Goal: Task Accomplishment & Management: Understand process/instructions

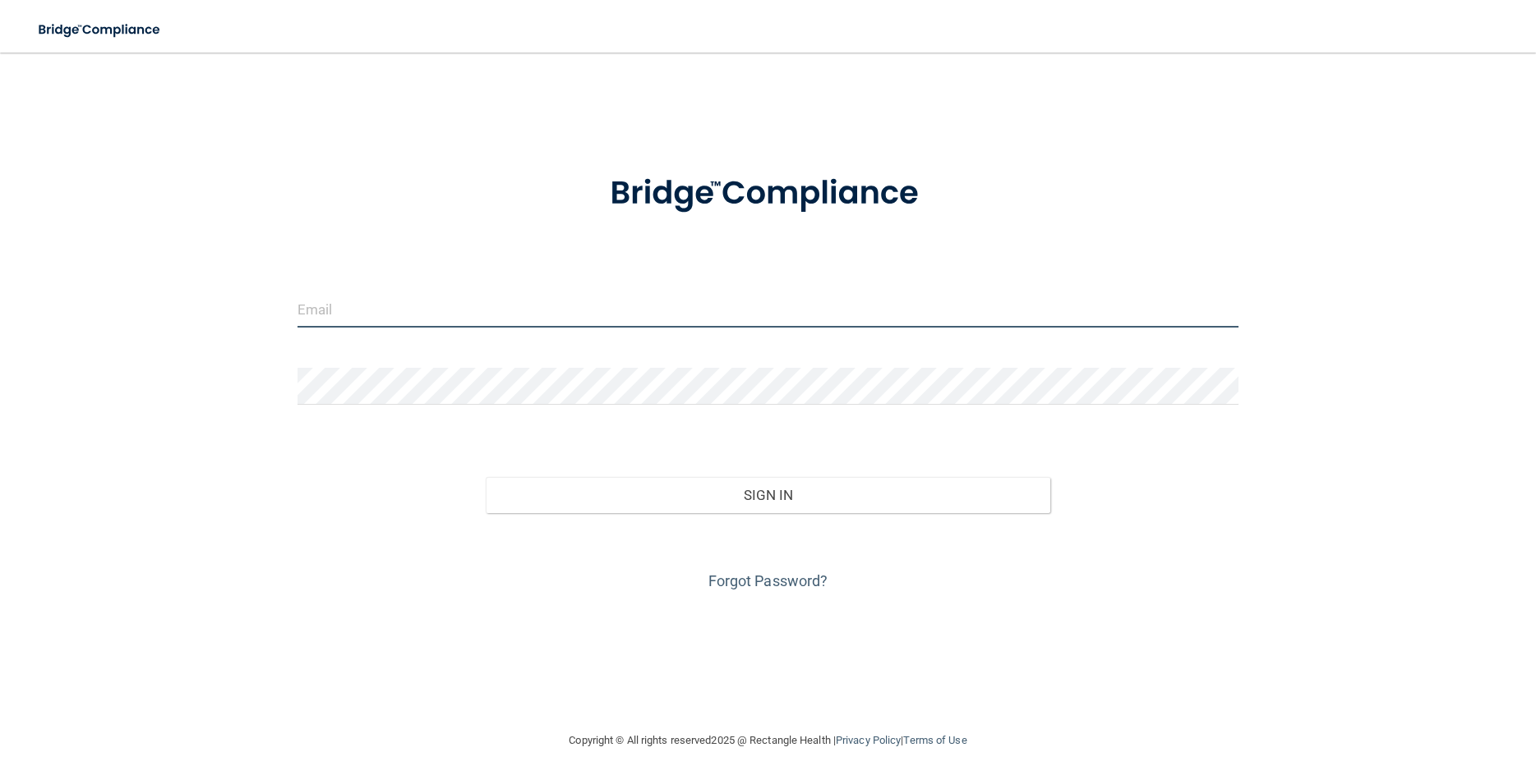
click at [358, 323] on input "email" at bounding box center [768, 309] width 941 height 37
type input "[EMAIL_ADDRESS][DOMAIN_NAME]"
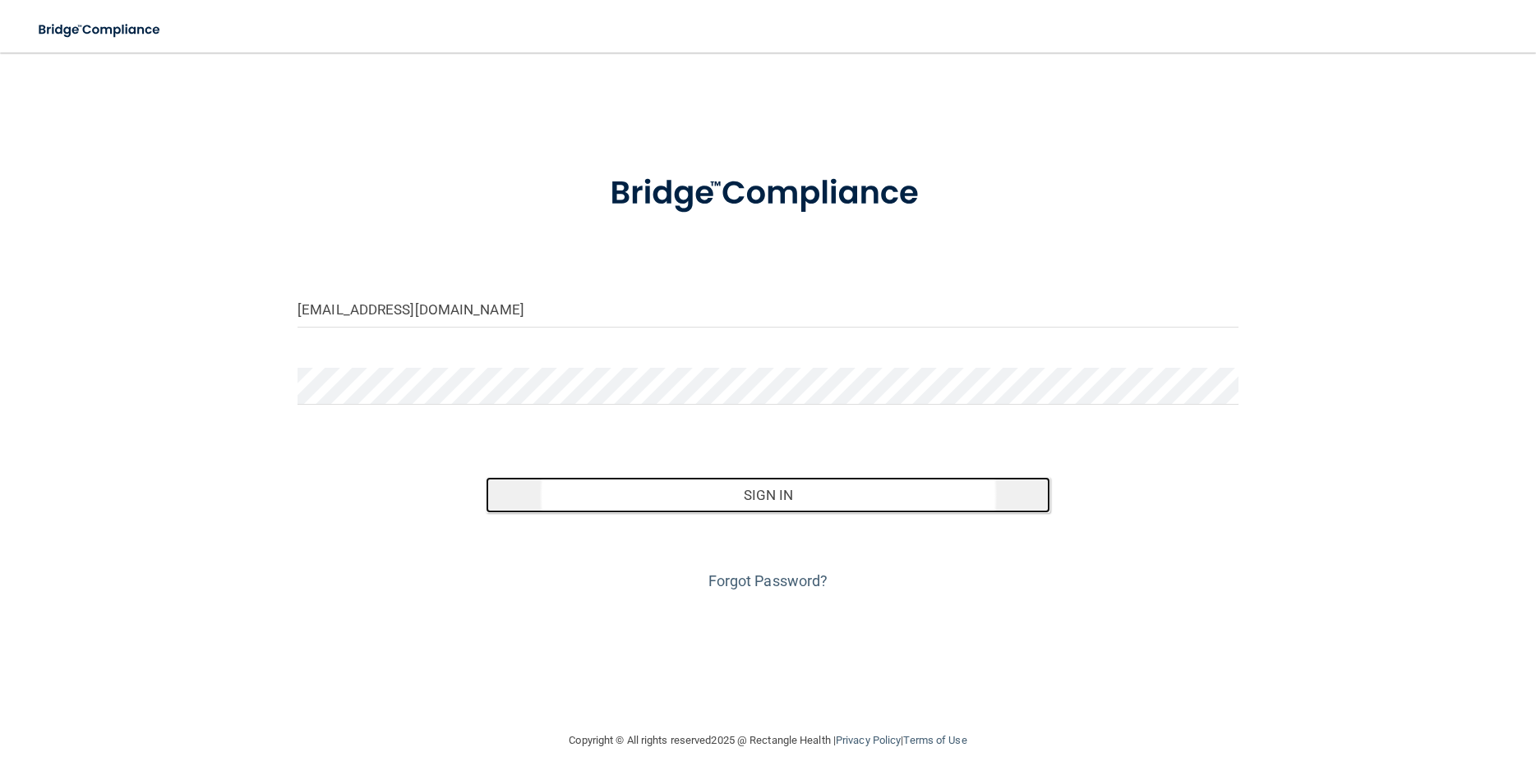
click at [740, 495] on button "Sign In" at bounding box center [768, 494] width 564 height 36
click at [605, 486] on button "Sign In" at bounding box center [768, 494] width 564 height 36
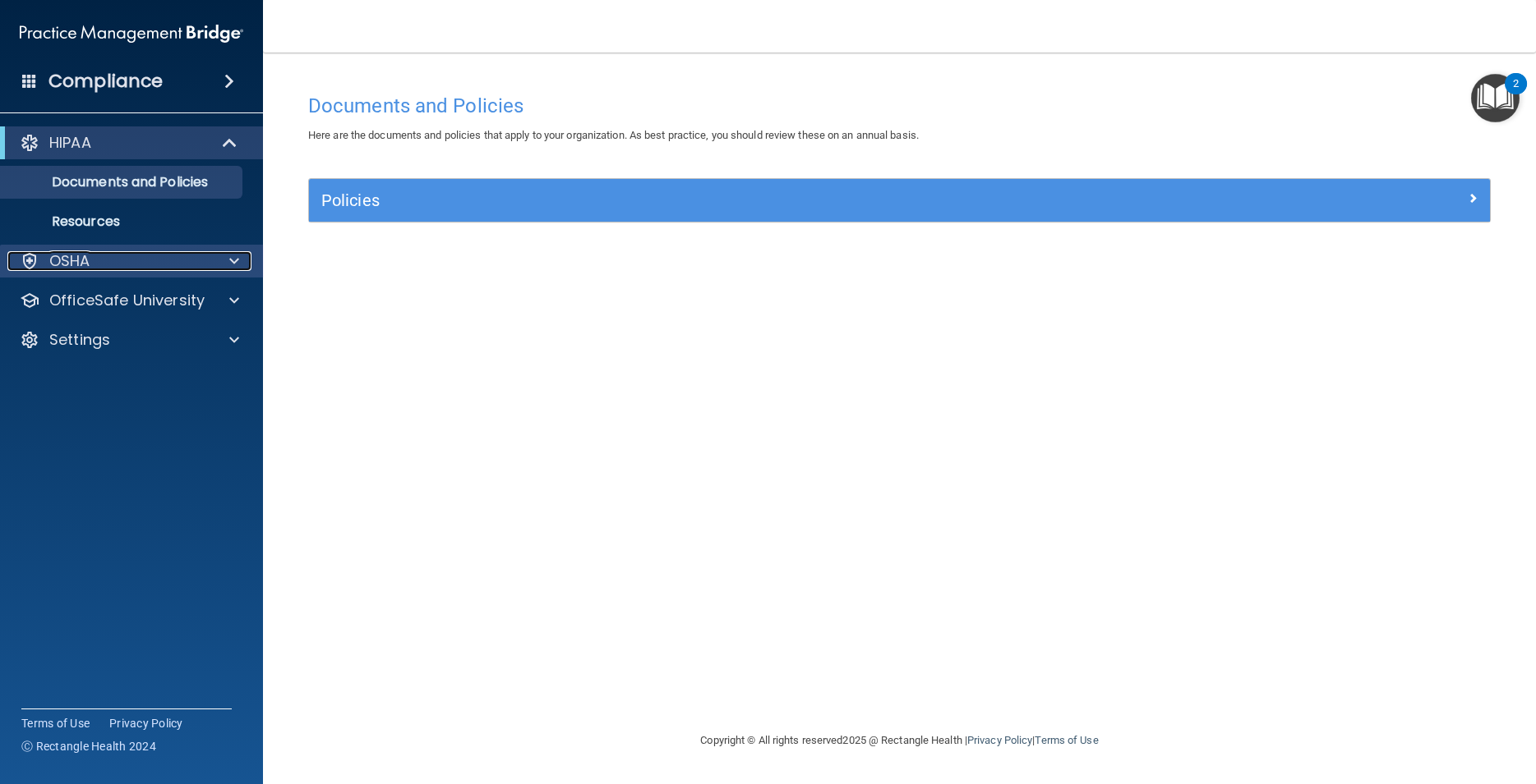
click at [229, 255] on span at bounding box center [234, 261] width 10 height 19
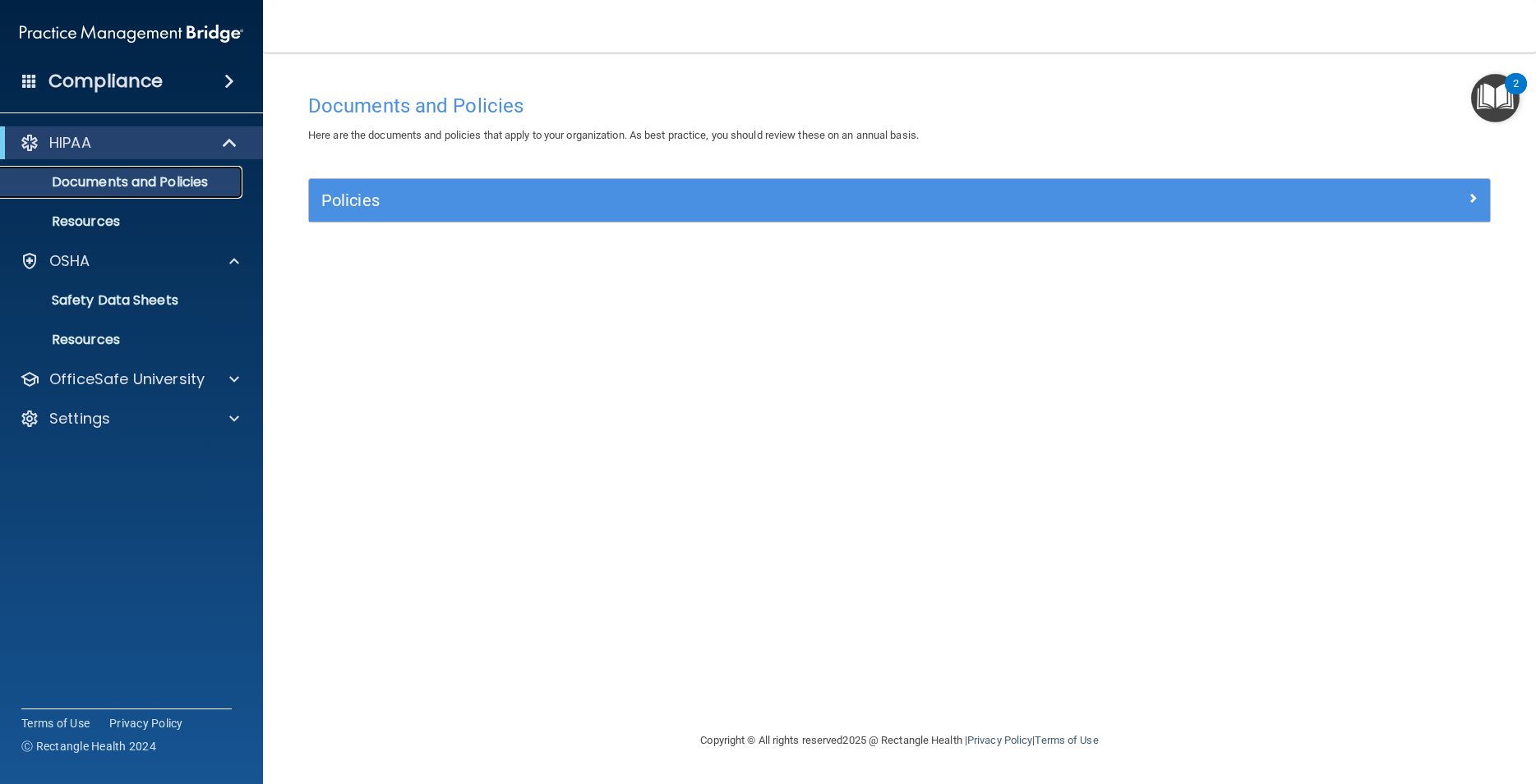
click at [220, 174] on p "Documents and Policies" at bounding box center [122, 182] width 224 height 16
click at [379, 187] on div "Policies" at bounding box center [900, 201] width 1181 height 43
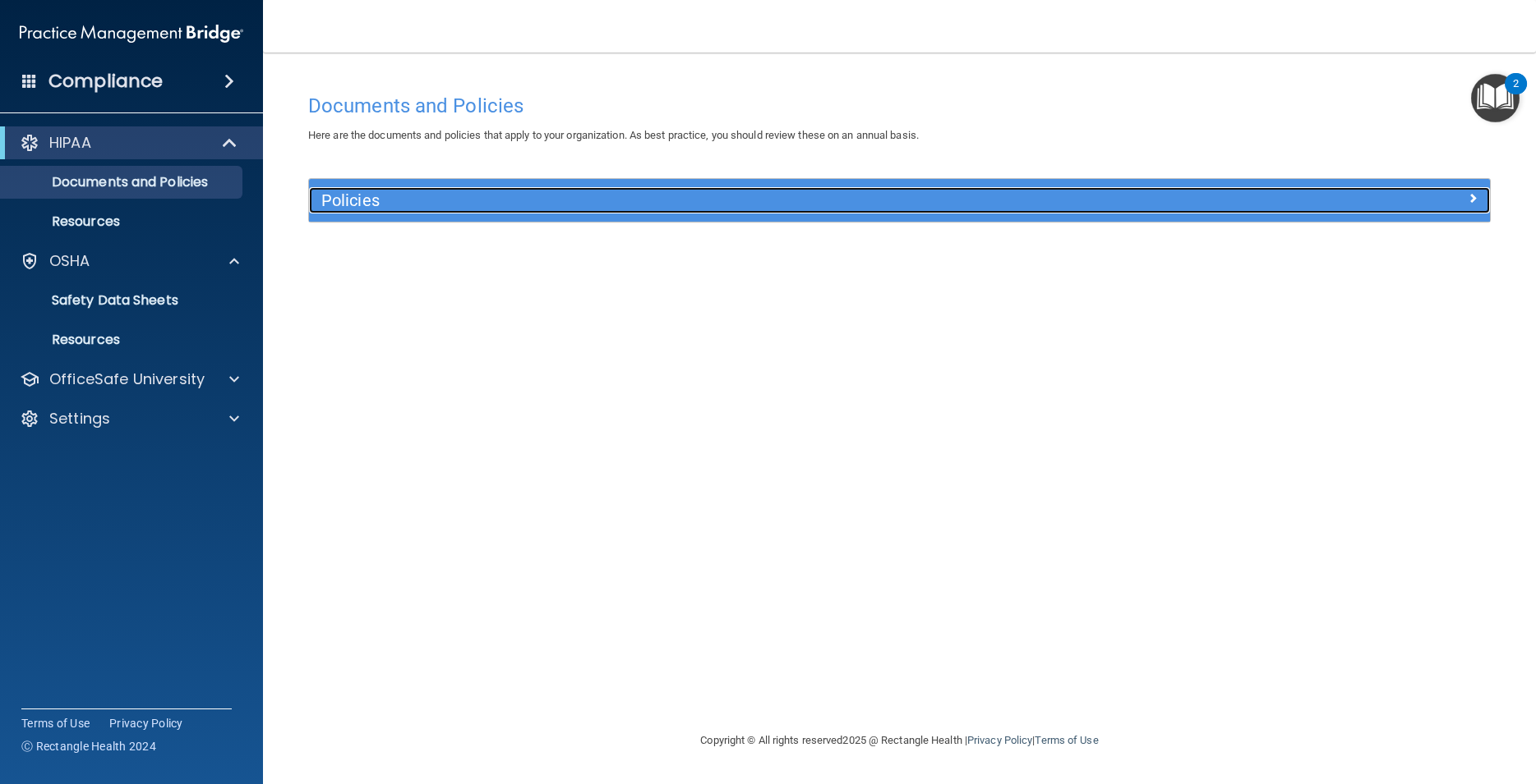
click at [379, 198] on h5 "Policies" at bounding box center [752, 200] width 861 height 18
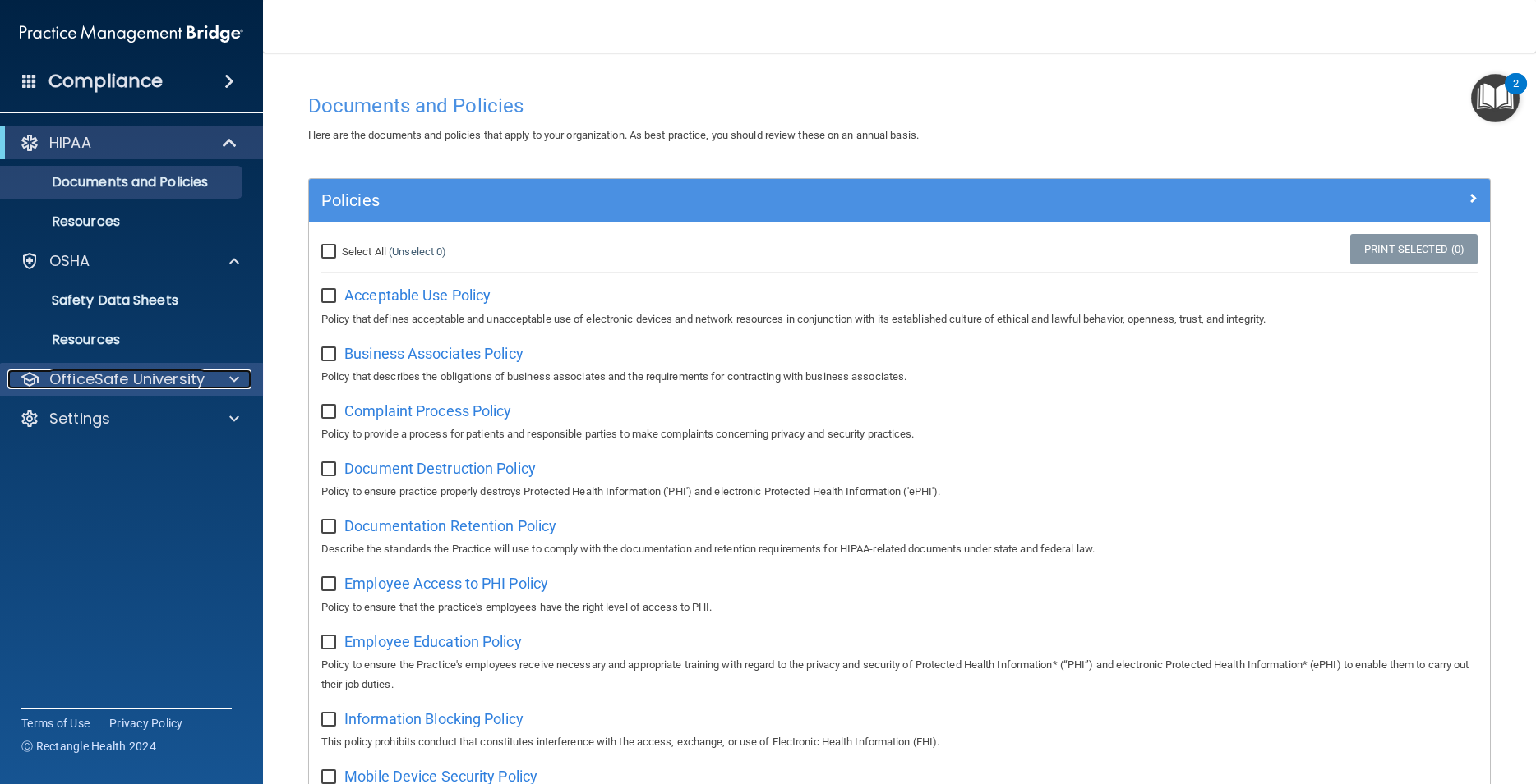
click at [154, 372] on p "OfficeSafe University" at bounding box center [127, 379] width 155 height 19
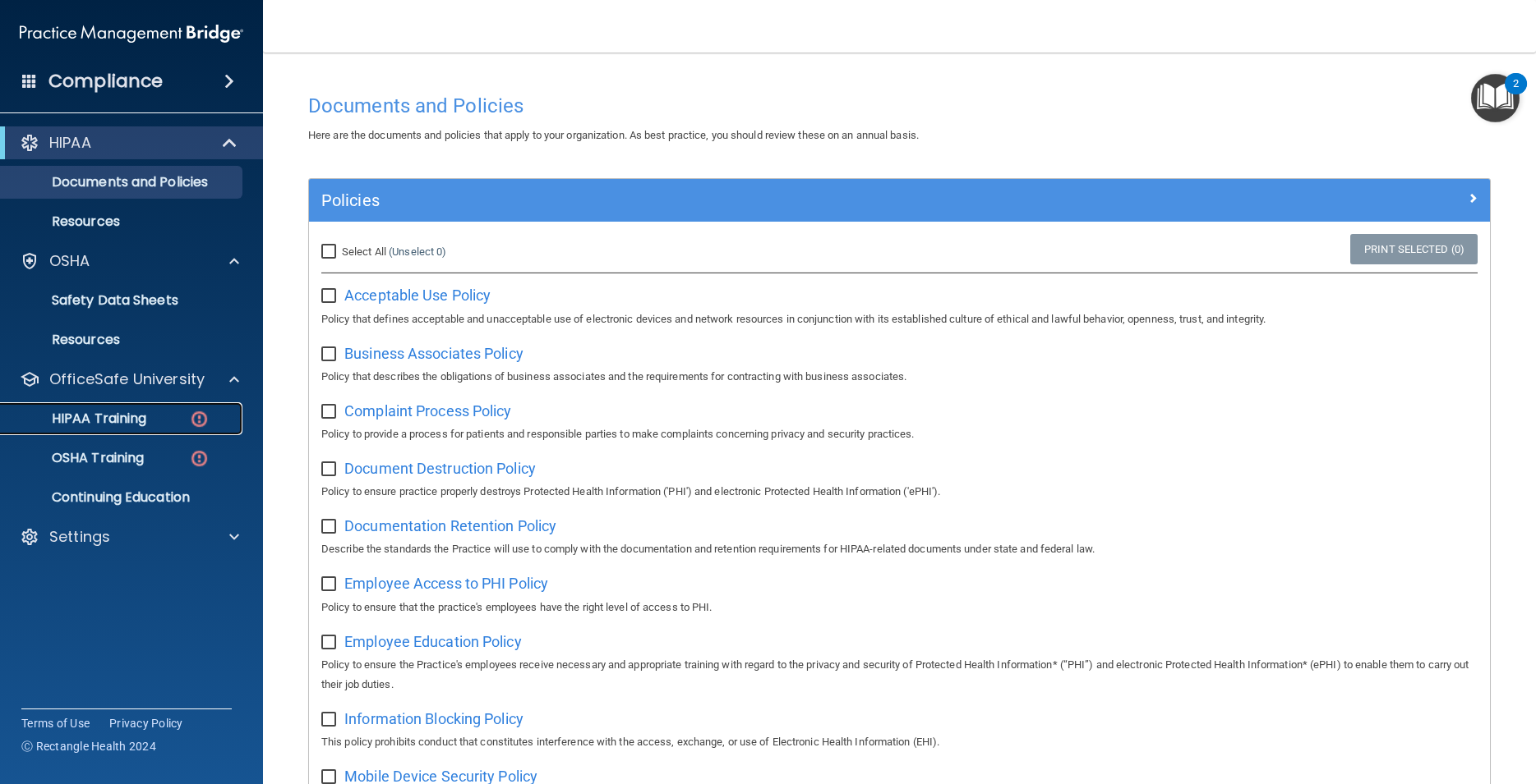
click at [175, 411] on div "HIPAA Training" at bounding box center [122, 419] width 224 height 16
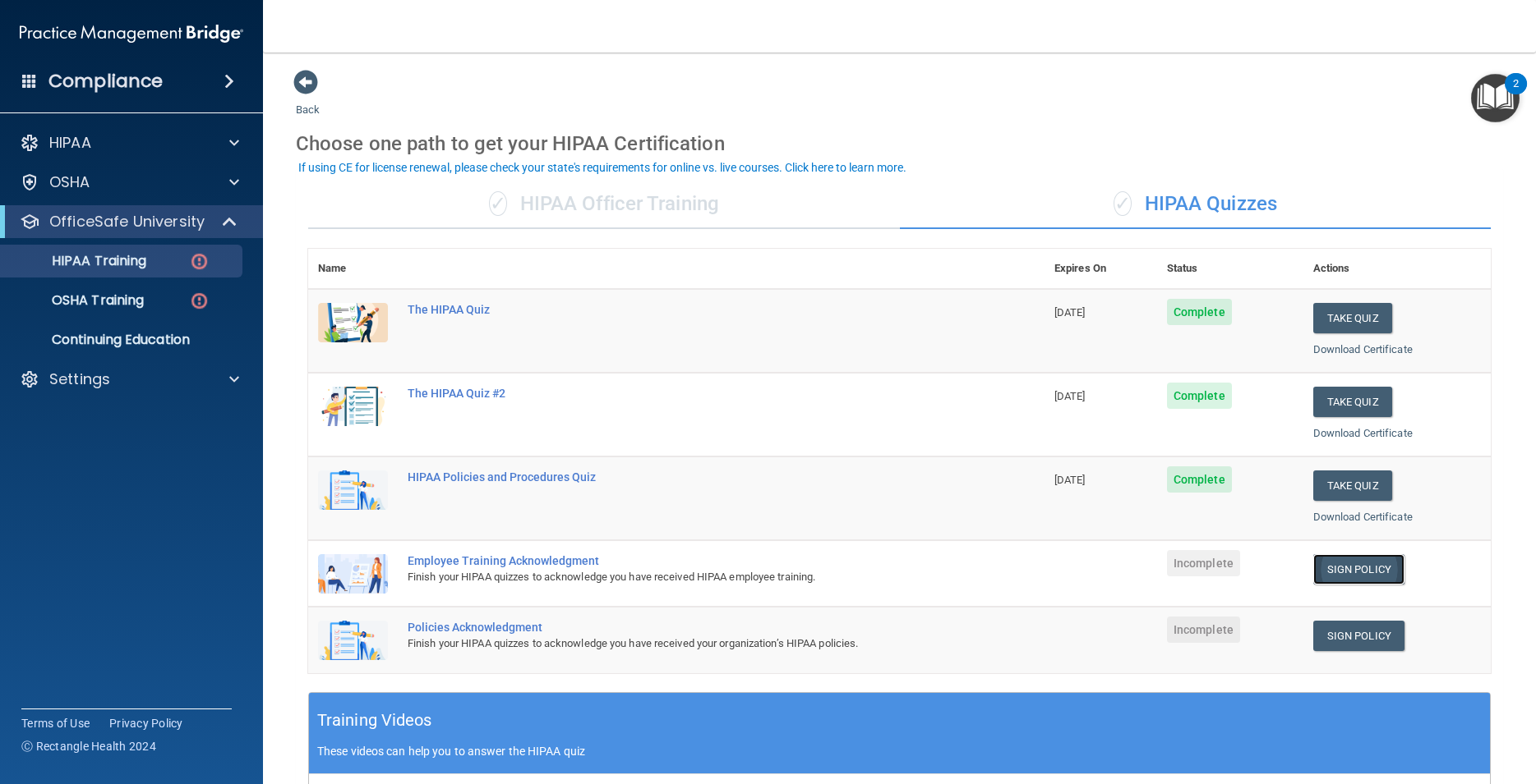
click at [1338, 564] on link "Sign Policy" at bounding box center [1359, 569] width 91 height 30
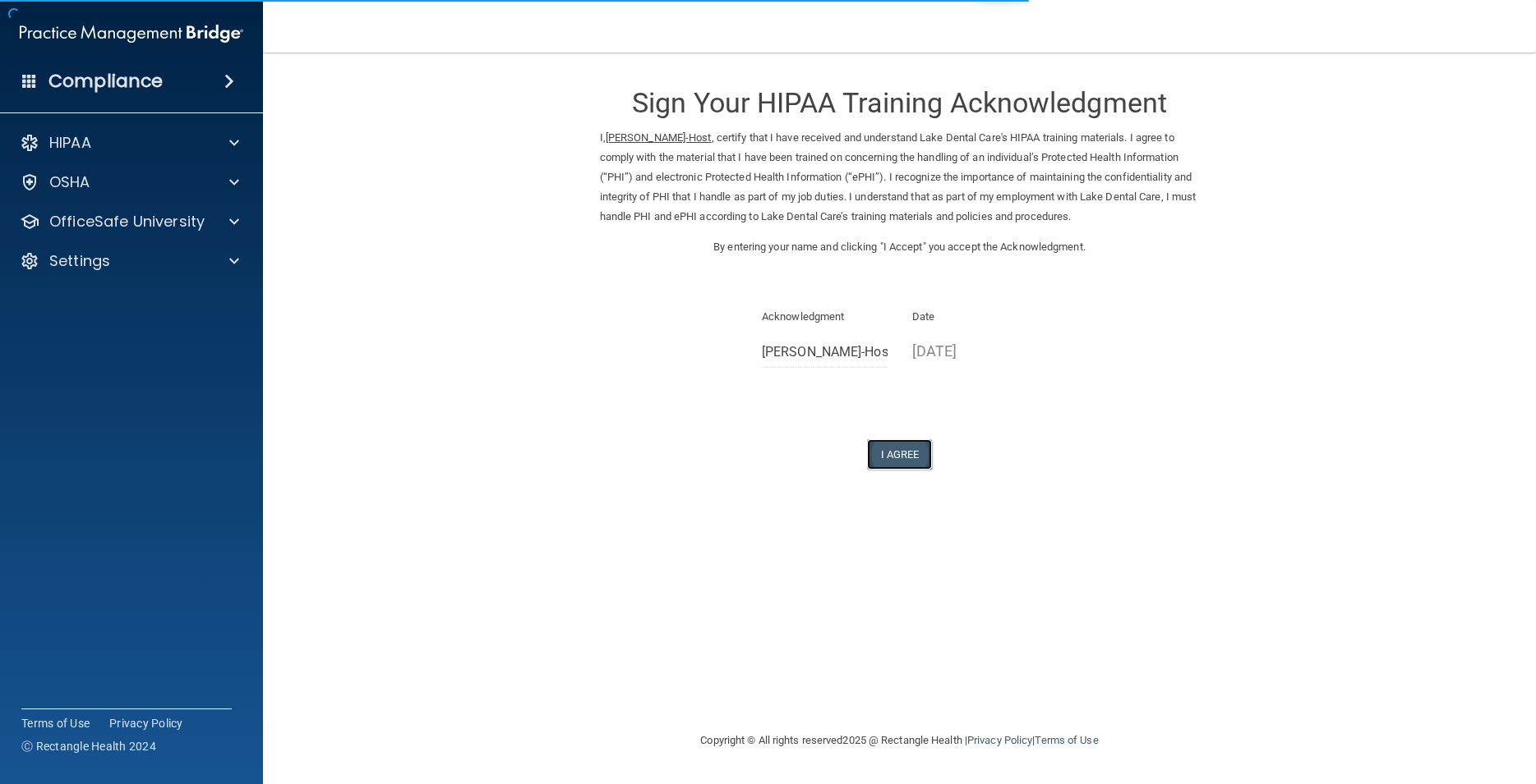
click at [914, 444] on button "I Agree" at bounding box center [900, 454] width 66 height 30
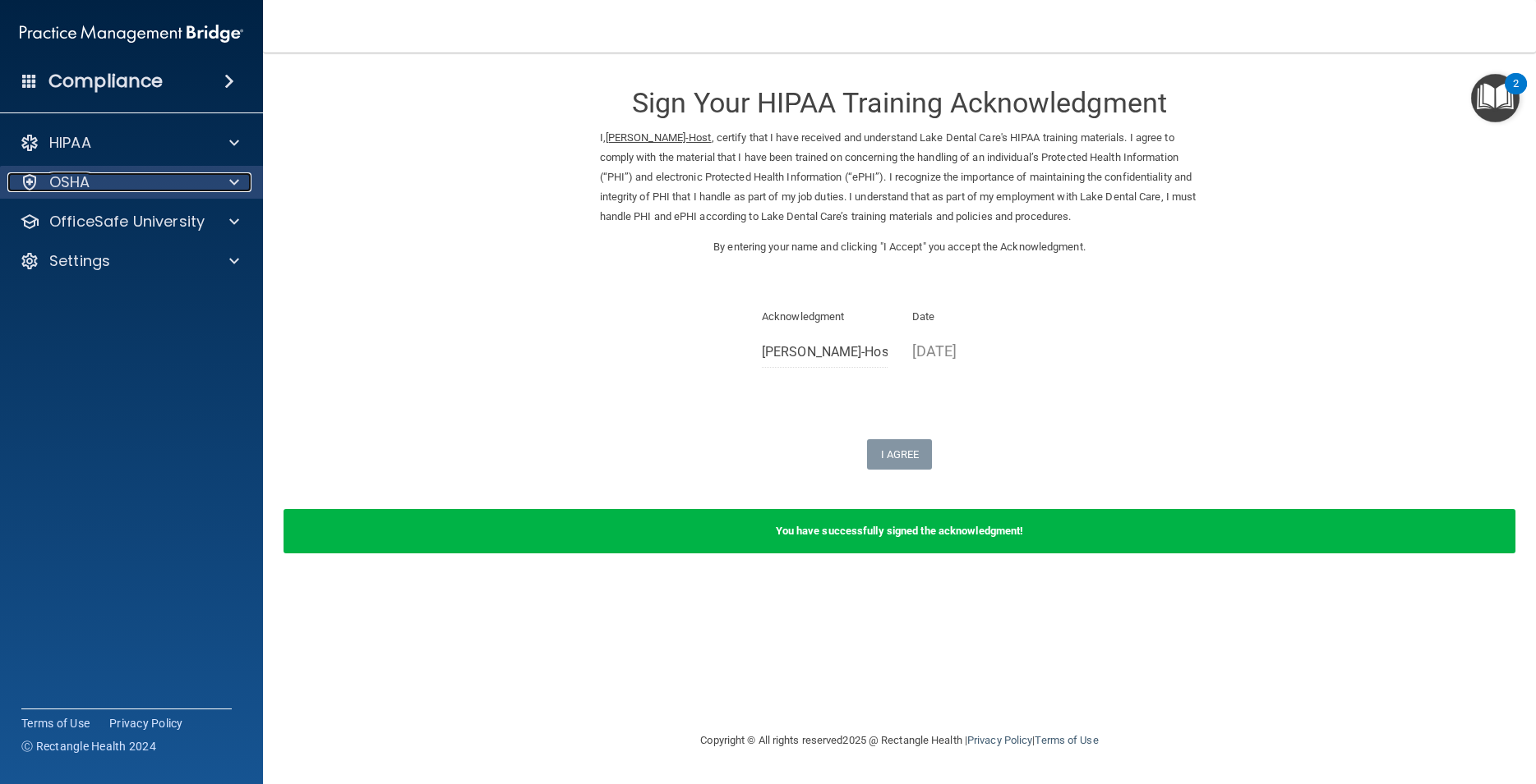
click at [221, 185] on div at bounding box center [232, 182] width 41 height 19
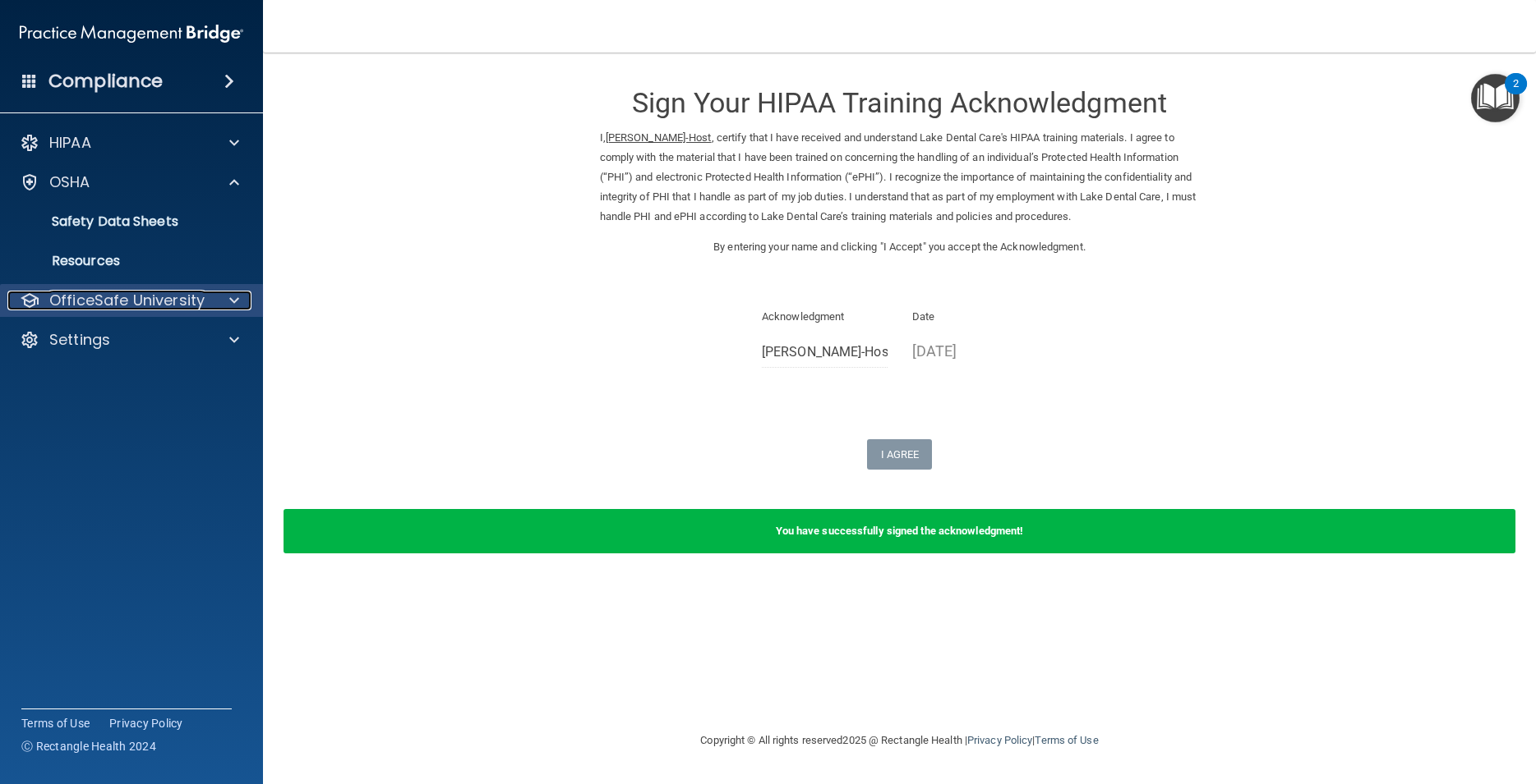
click at [229, 305] on div at bounding box center [232, 300] width 41 height 19
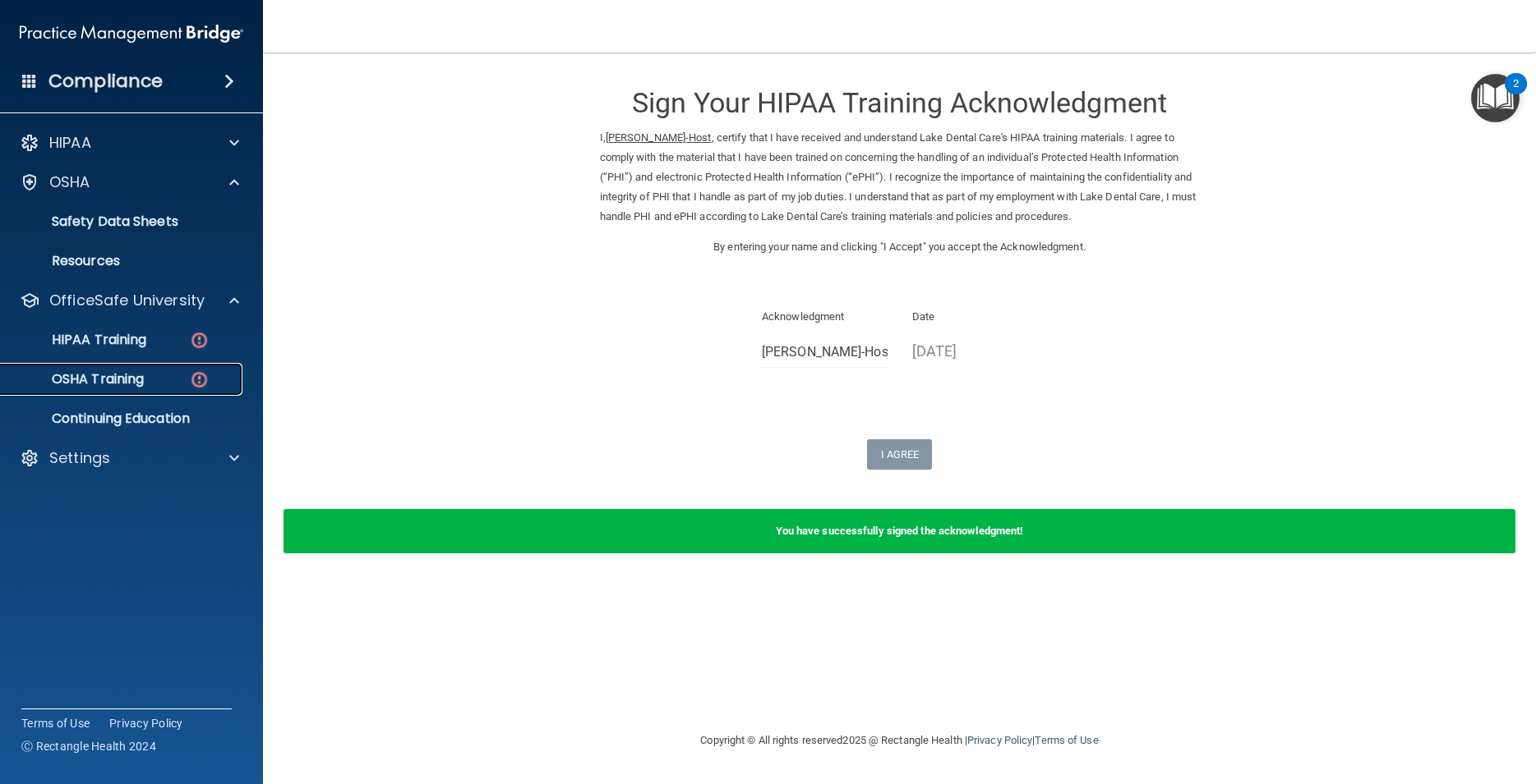
click at [187, 371] on div "OSHA Training" at bounding box center [122, 379] width 224 height 16
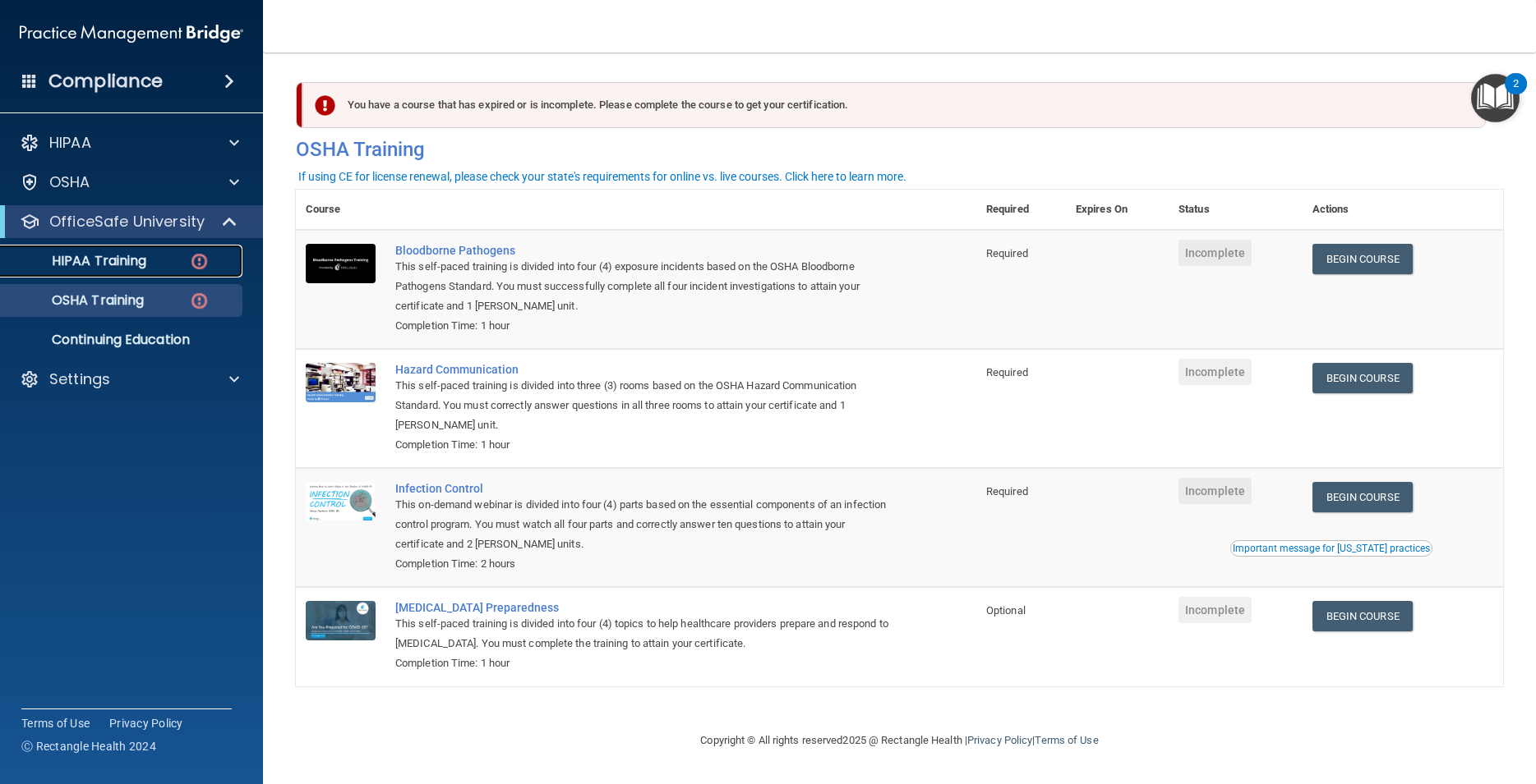
click at [182, 254] on div "HIPAA Training" at bounding box center [122, 261] width 224 height 16
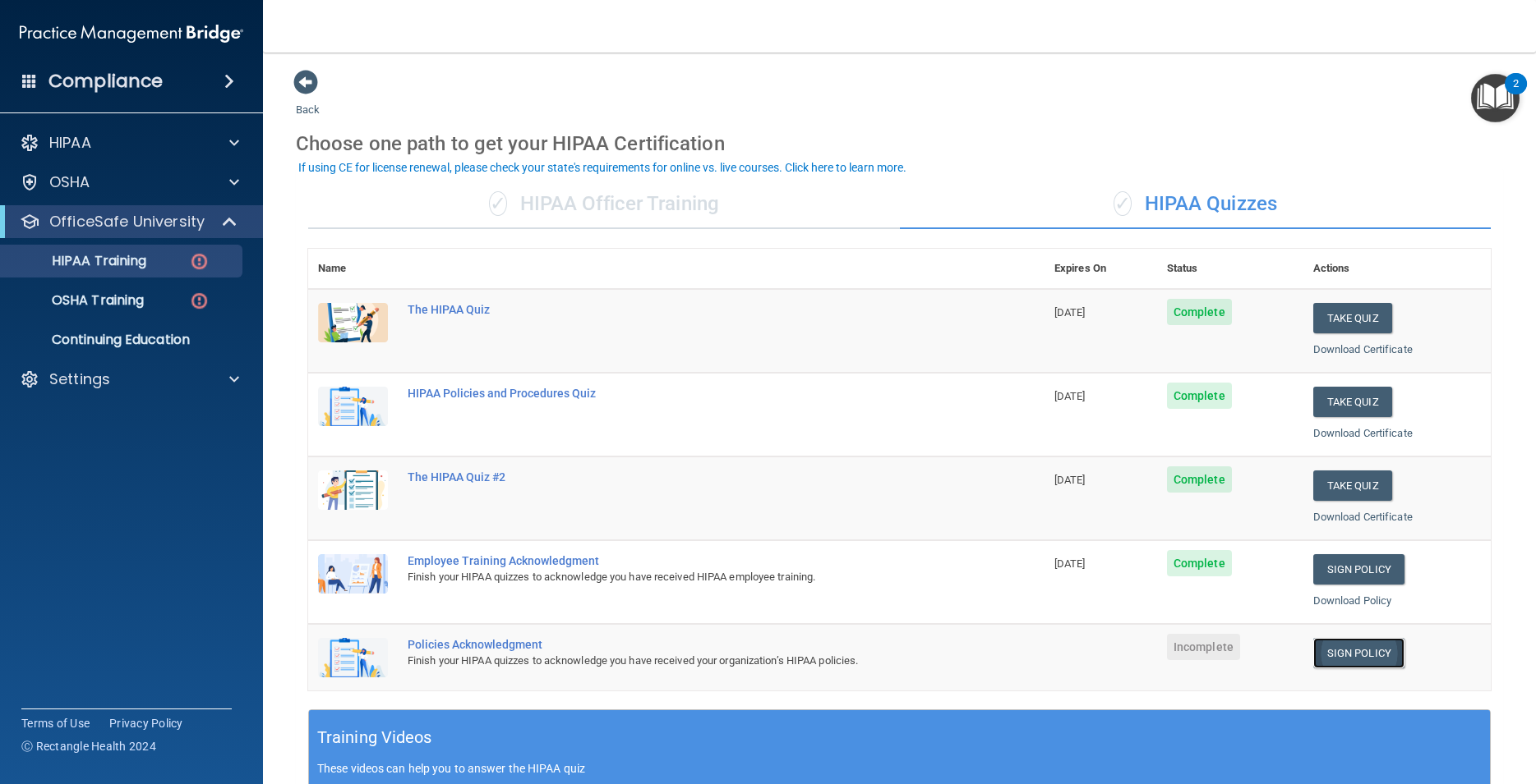
click at [1354, 658] on link "Sign Policy" at bounding box center [1359, 652] width 91 height 30
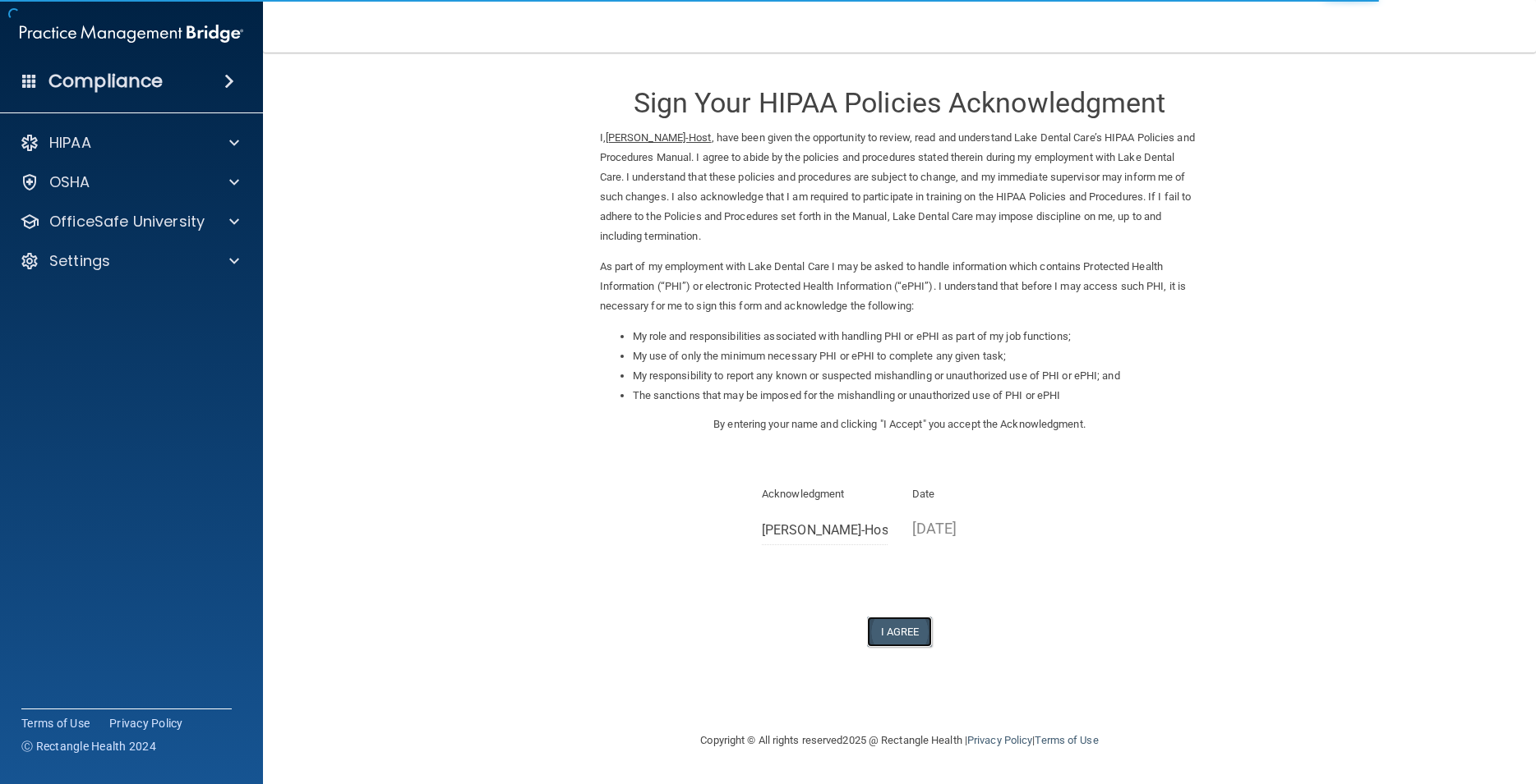
click at [901, 632] on button "I Agree" at bounding box center [900, 631] width 66 height 30
